Goal: Transaction & Acquisition: Purchase product/service

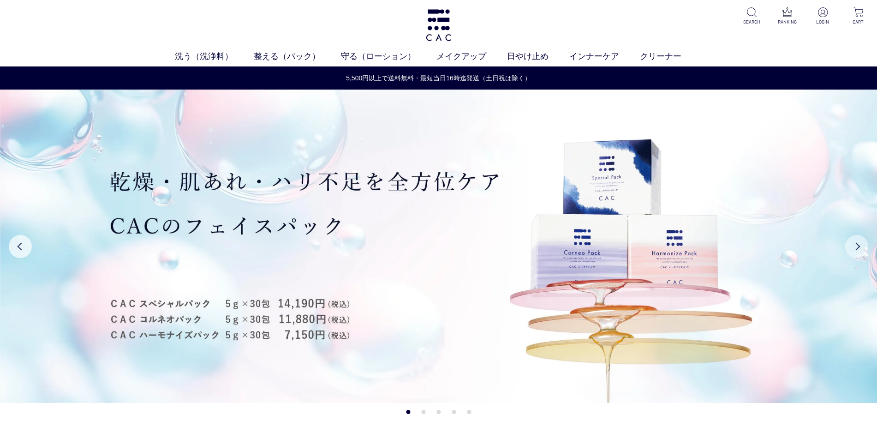
click at [863, 250] on button "Next" at bounding box center [856, 246] width 23 height 23
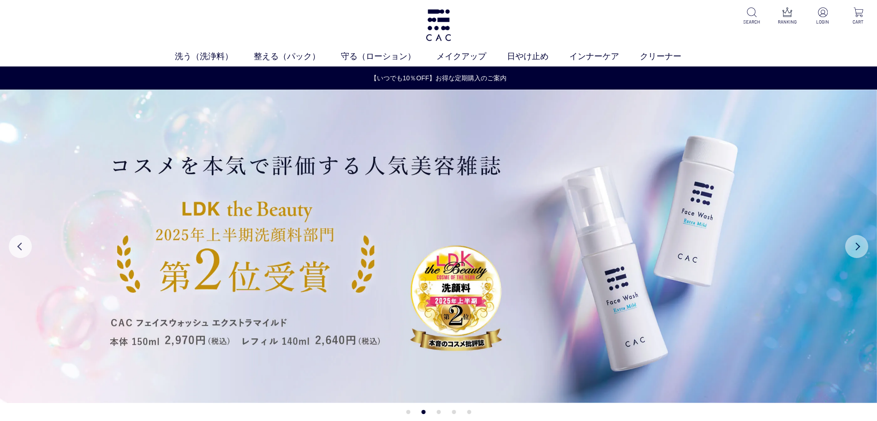
click at [863, 250] on button "Next" at bounding box center [856, 246] width 23 height 23
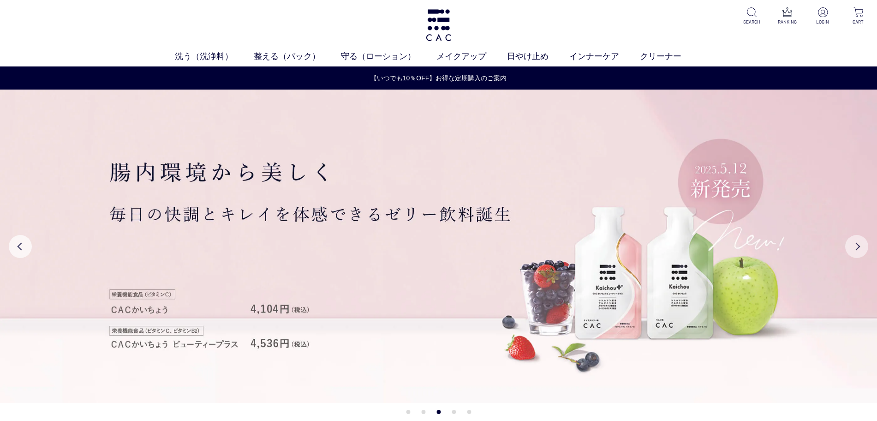
click at [863, 250] on button "Next" at bounding box center [856, 246] width 23 height 23
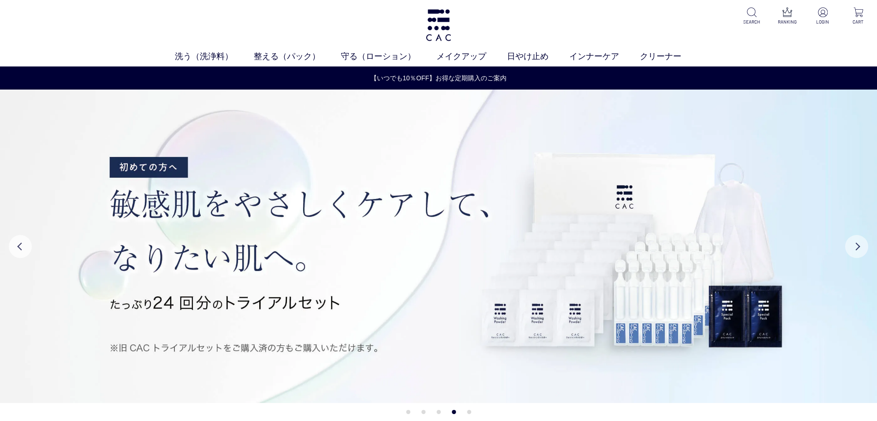
click at [863, 250] on button "Next" at bounding box center [856, 246] width 23 height 23
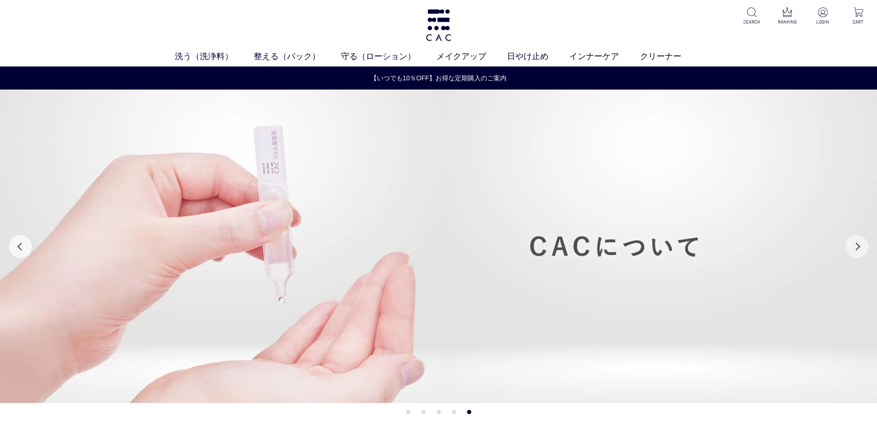
click at [851, 249] on button "Next" at bounding box center [856, 246] width 23 height 23
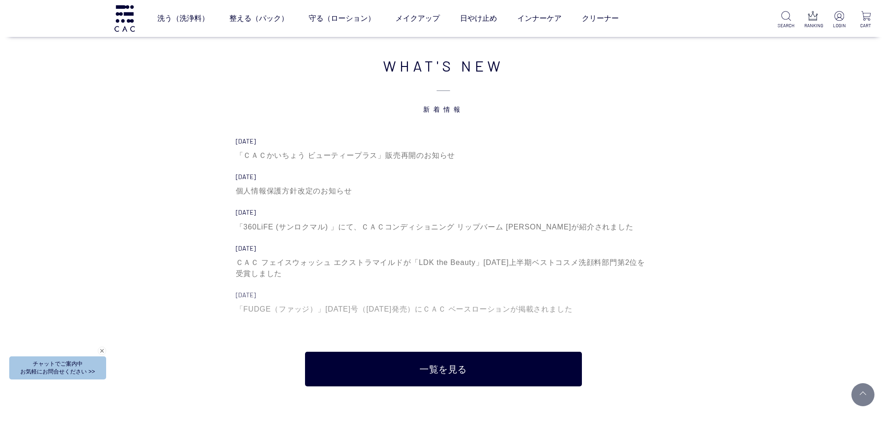
scroll to position [3229, 0]
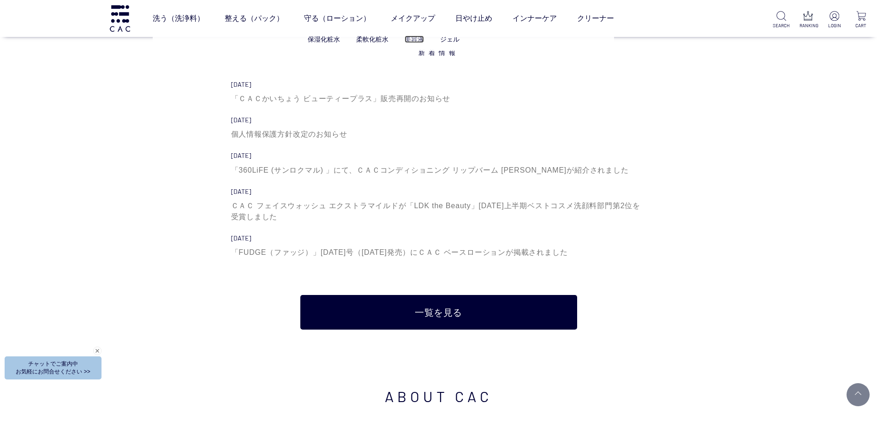
click at [416, 39] on link "美容液" at bounding box center [414, 39] width 19 height 7
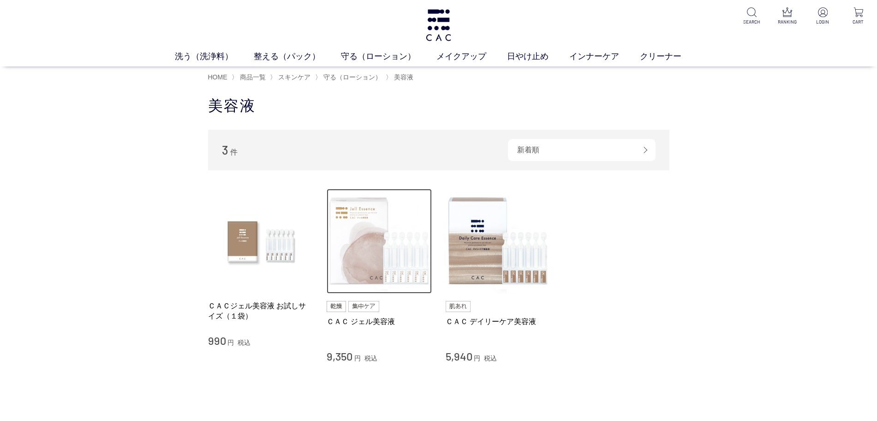
click at [375, 232] on img at bounding box center [379, 241] width 105 height 105
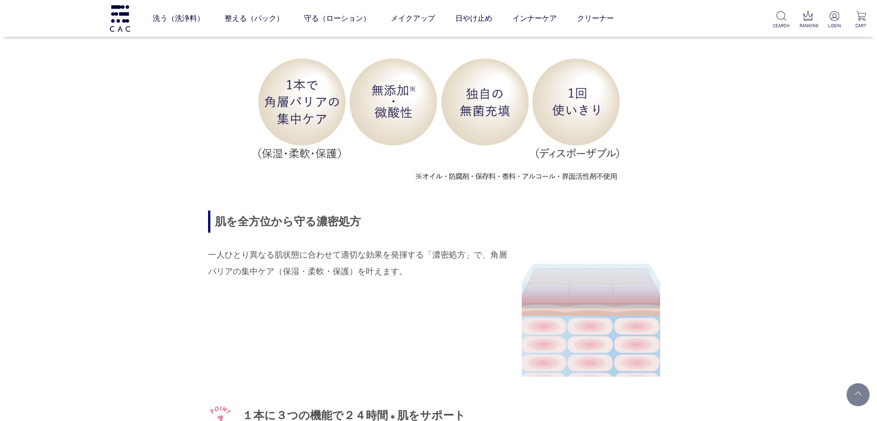
scroll to position [980, 0]
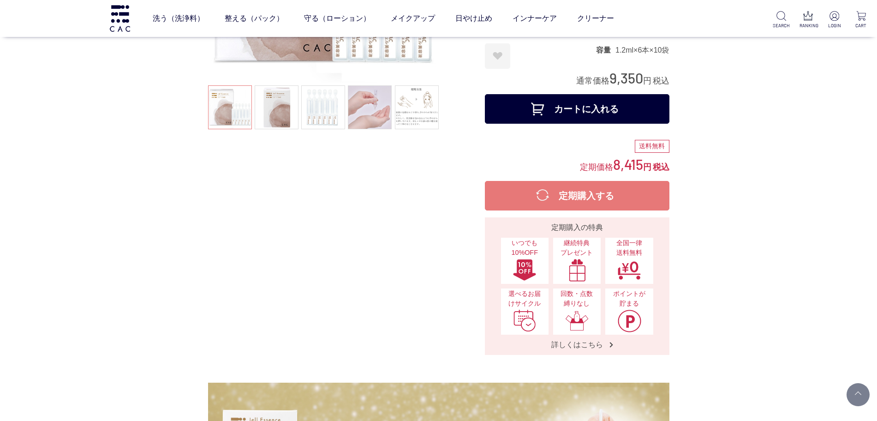
scroll to position [0, 0]
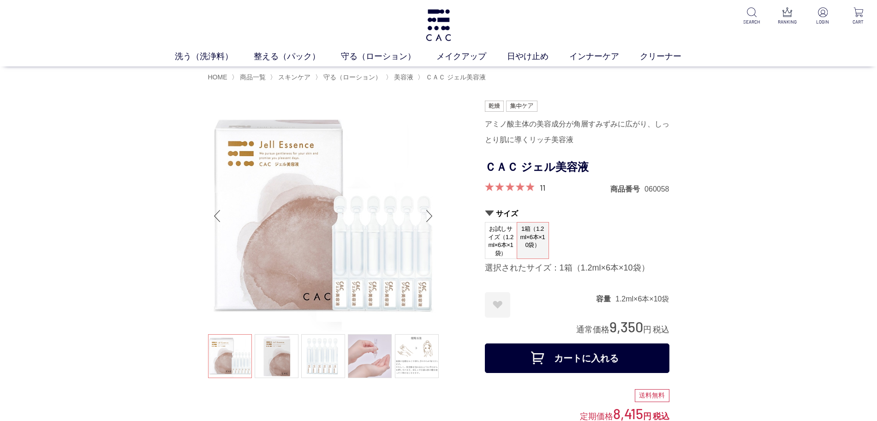
click at [478, 127] on div at bounding box center [346, 352] width 277 height 503
click at [524, 134] on div "アミノ酸主体の美容成分が角層すみずみに広がり、しっとり肌に導くリッチ美容液" at bounding box center [577, 131] width 184 height 31
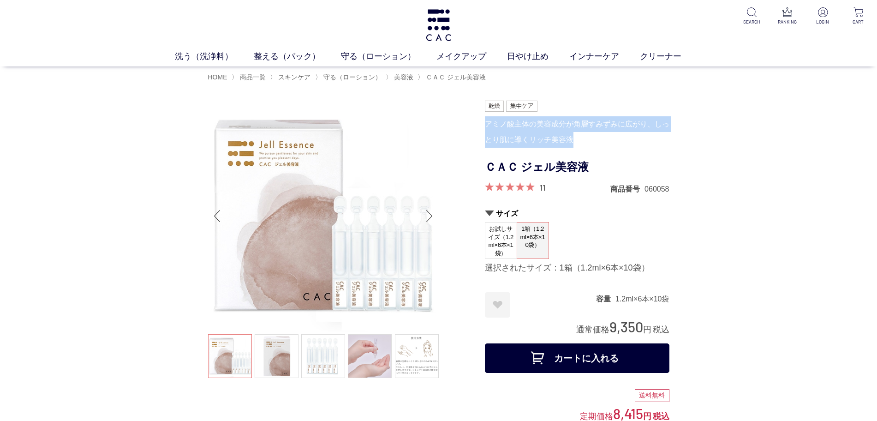
drag, startPoint x: 571, startPoint y: 140, endPoint x: 486, endPoint y: 129, distance: 85.6
click at [486, 129] on div "アミノ酸主体の美容成分が角層すみずみに広がり、しっとり肌に導くリッチ美容液" at bounding box center [577, 131] width 184 height 31
copy div "アミノ酸主体の美容成分が角層すみずみに広がり、しっとり肌に導くリッチ美容液"
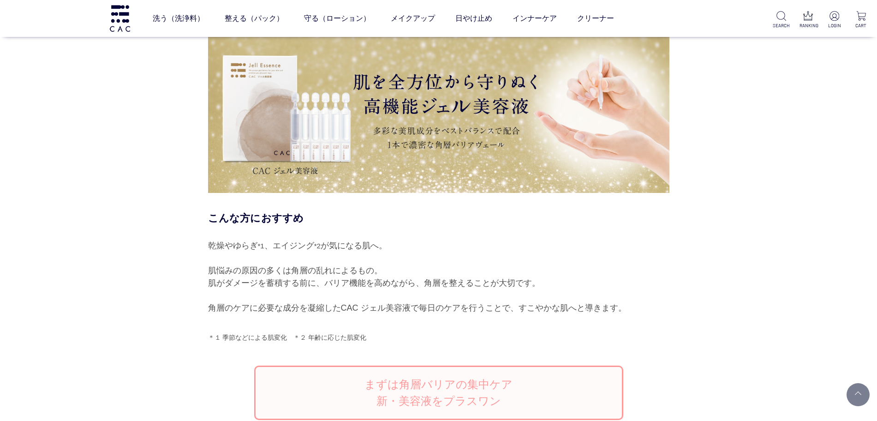
scroll to position [634, 0]
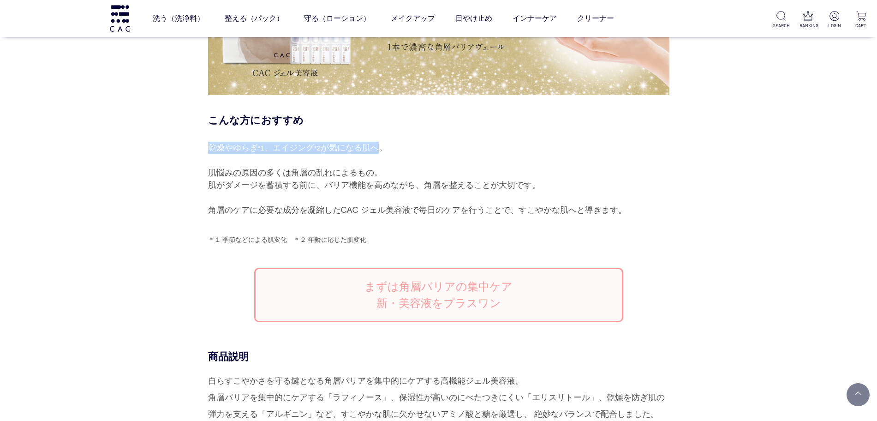
drag, startPoint x: 210, startPoint y: 149, endPoint x: 380, endPoint y: 150, distance: 169.3
click at [380, 150] on div "乾燥やゆらぎ *1 、エイジング *2 が気になる肌へ。 肌悩みの原因の多くは角層の乱れによるもの。 肌がダメージを蓄積する前に、バリア機能を高めながら、角層…" at bounding box center [438, 179] width 461 height 75
copy div "乾燥やゆらぎ *1 、エイジング *2 が気になる肌へ"
click at [309, 172] on div "乾燥やゆらぎ *1 、エイジング *2 が気になる肌へ。 肌悩みの原因の多くは角層の乱れによるもの。 肌がダメージを蓄積する前に、バリア機能を高めながら、角層…" at bounding box center [438, 179] width 461 height 75
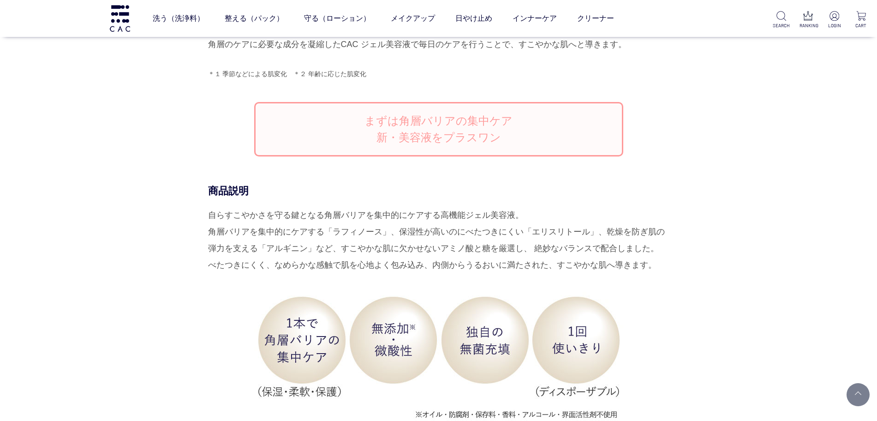
scroll to position [807, 0]
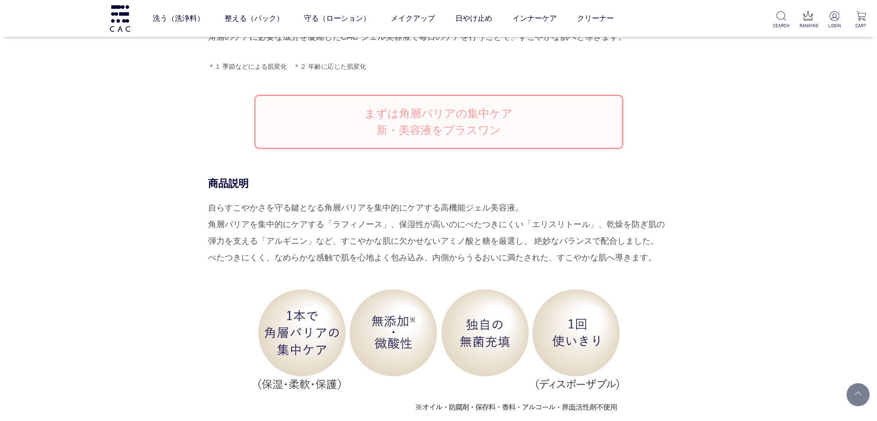
drag, startPoint x: 211, startPoint y: 208, endPoint x: 659, endPoint y: 250, distance: 449.9
click at [659, 250] on div "自らすこやかさを守る鍵となる角層バリアを集中的にケアする高機能ジェル美容液。 角層バリアを集中的にケアする「ラフィノース」、保湿性が高いのにべたつきにくい「エ…" at bounding box center [438, 232] width 461 height 66
copy div "自らすこやかさを守る鍵となる角層バリアを集中的にケアする高機能ジェル美容液。 角層バリアを集中的にケアする「ラフィノース」、保湿性が高いのにべたつきにくい「エ…"
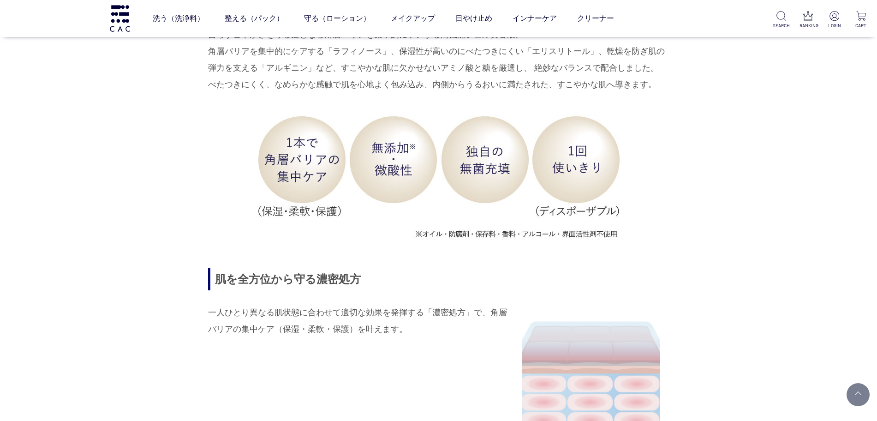
scroll to position [1038, 0]
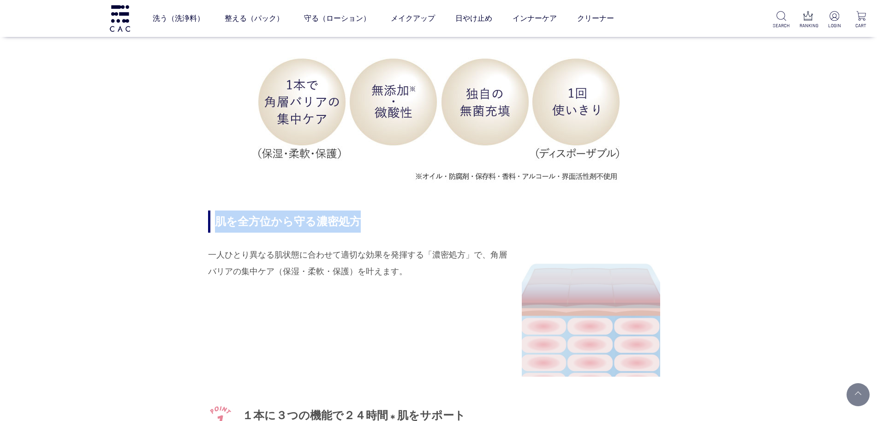
drag, startPoint x: 363, startPoint y: 221, endPoint x: 219, endPoint y: 232, distance: 143.8
click at [219, 232] on div "肌を全方位から守る濃密処方" at bounding box center [438, 221] width 461 height 22
copy div "肌を全方位から守る濃密処方"
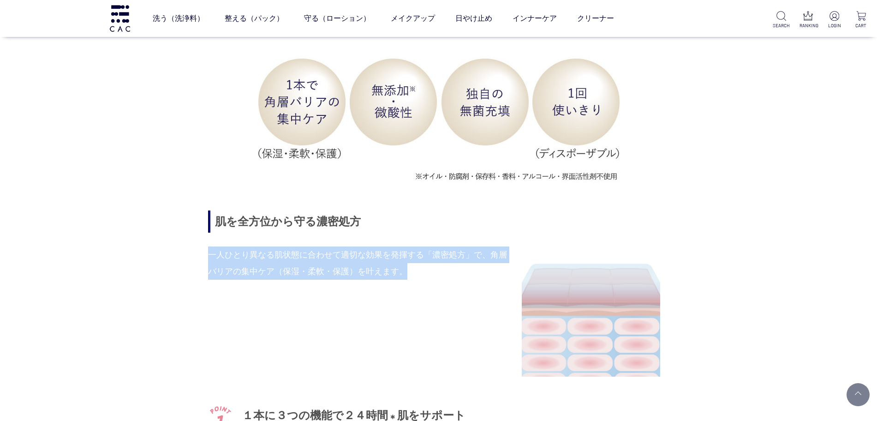
drag, startPoint x: 408, startPoint y: 274, endPoint x: 208, endPoint y: 255, distance: 200.2
click at [208, 255] on p "一人ひとり異なる肌状態に合わせて適切な効果を発揮する「濃密処方」で、角層バリアの集中ケア（保湿・柔軟・保護）を叶えます。" at bounding box center [358, 262] width 300 height 33
copy p "一人ひとり異なる肌状態に合わせて適切な効果を発揮する「濃密処方」で、角層バリアの集中ケア（保湿・柔軟・保護）を叶えます。"
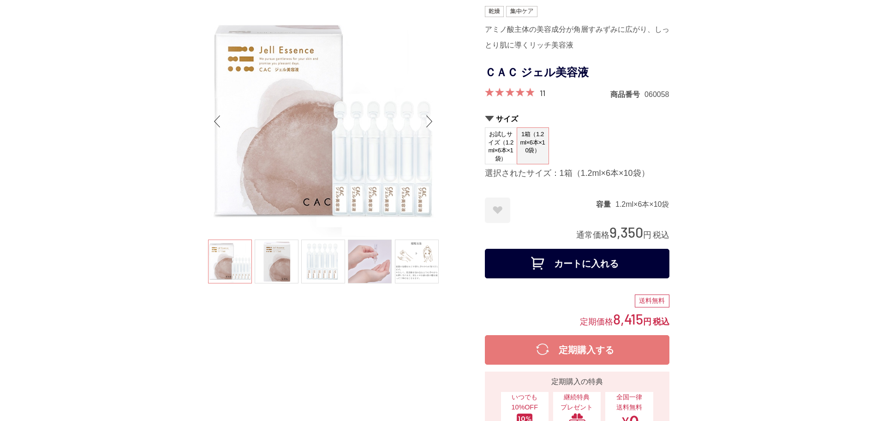
scroll to position [0, 0]
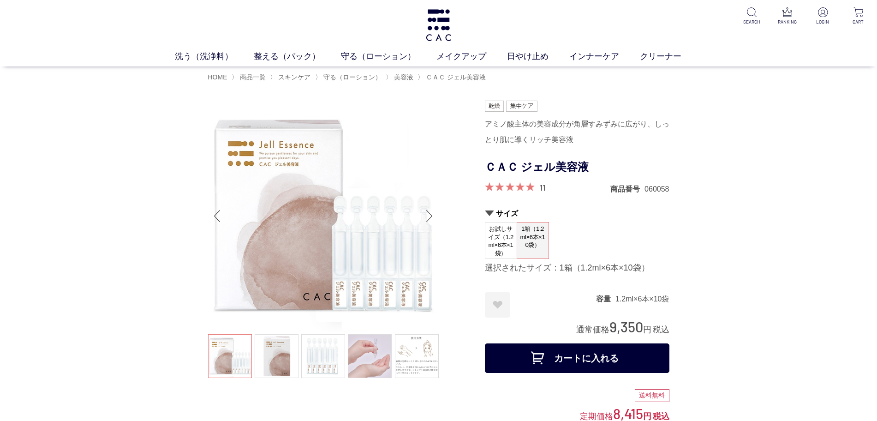
drag, startPoint x: 607, startPoint y: 326, endPoint x: 643, endPoint y: 326, distance: 35.1
click at [643, 326] on div "通常価格 9,350 円 税込" at bounding box center [622, 326] width 93 height 19
copy span "9,350"
